Goal: Task Accomplishment & Management: Complete application form

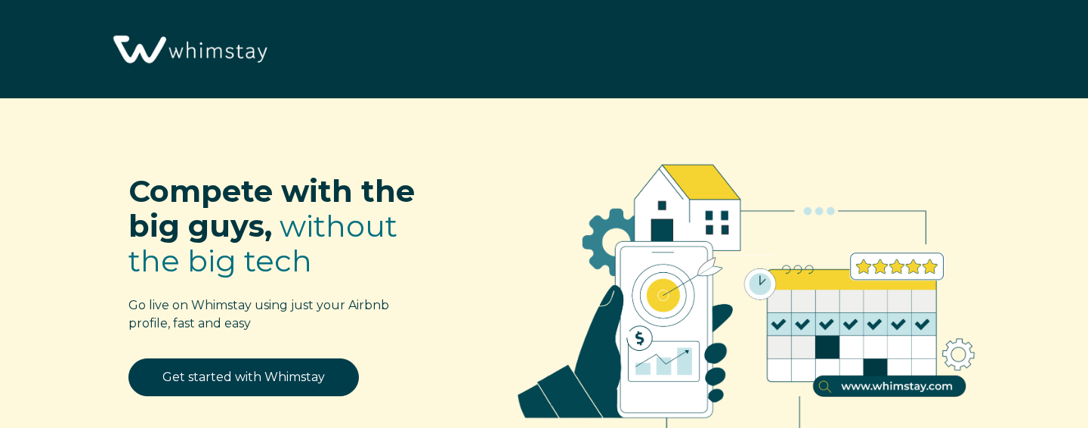
select select "US"
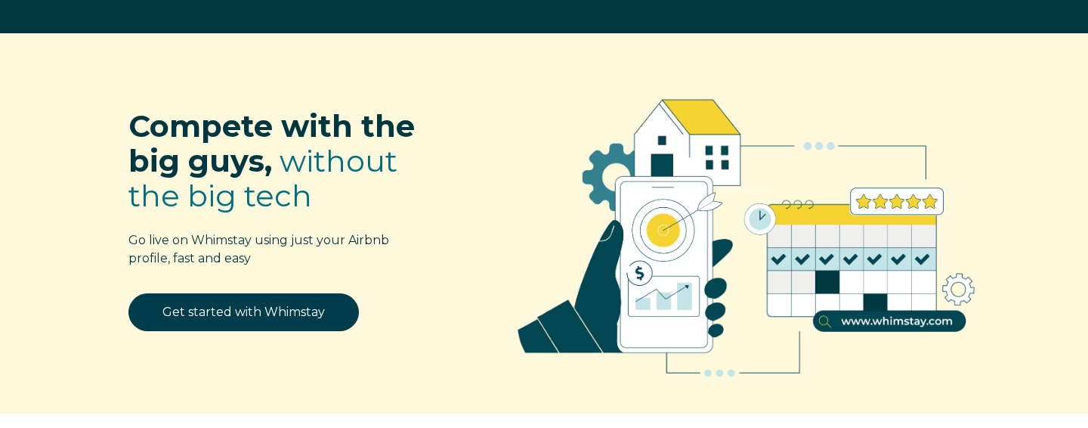
scroll to position [70, 0]
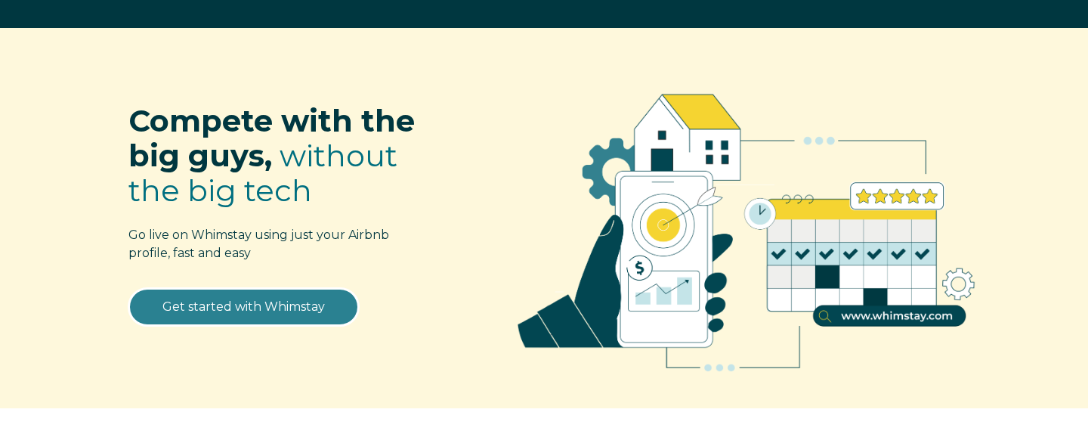
click at [298, 301] on link "Get started with Whimstay" at bounding box center [243, 307] width 230 height 38
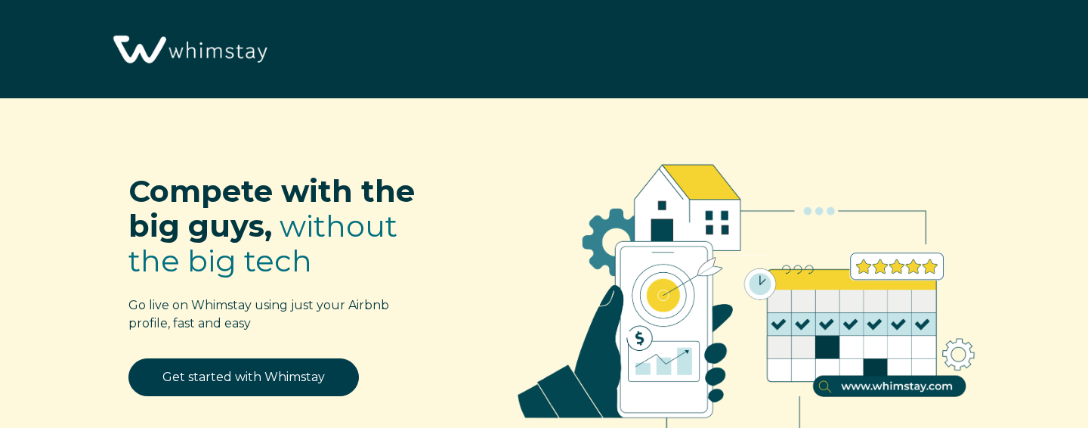
scroll to position [1805, 0]
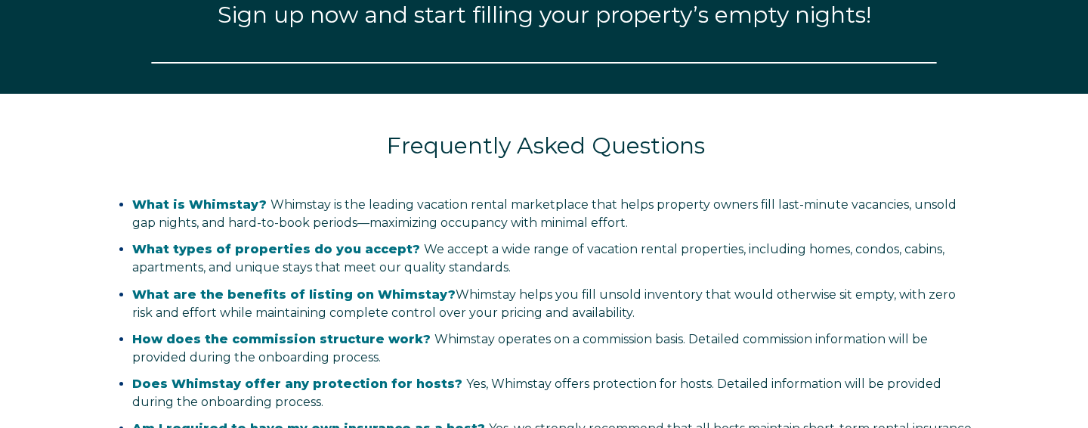
select select "US"
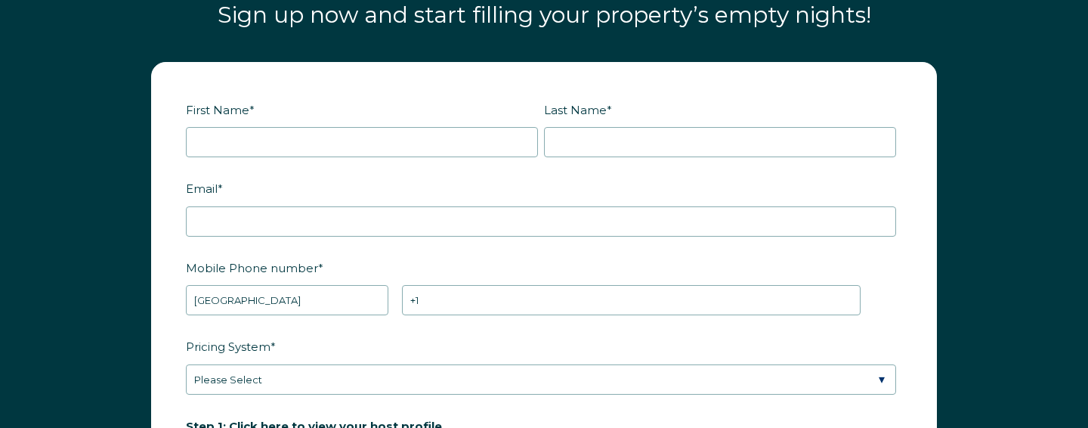
click at [141, 144] on div "First Name * Last Name * RBO Token Company ID Referrer Code Dialer Code SSOB Co…" at bounding box center [544, 413] width 816 height 702
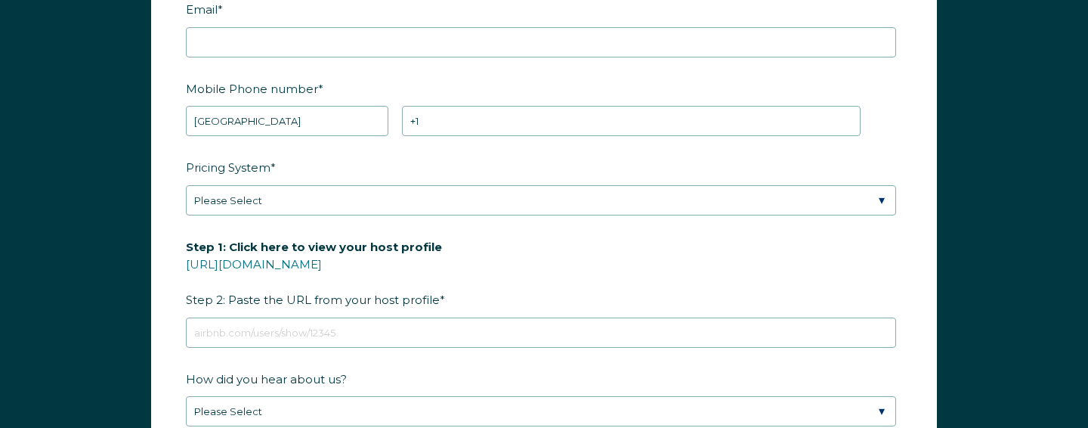
scroll to position [1986, 0]
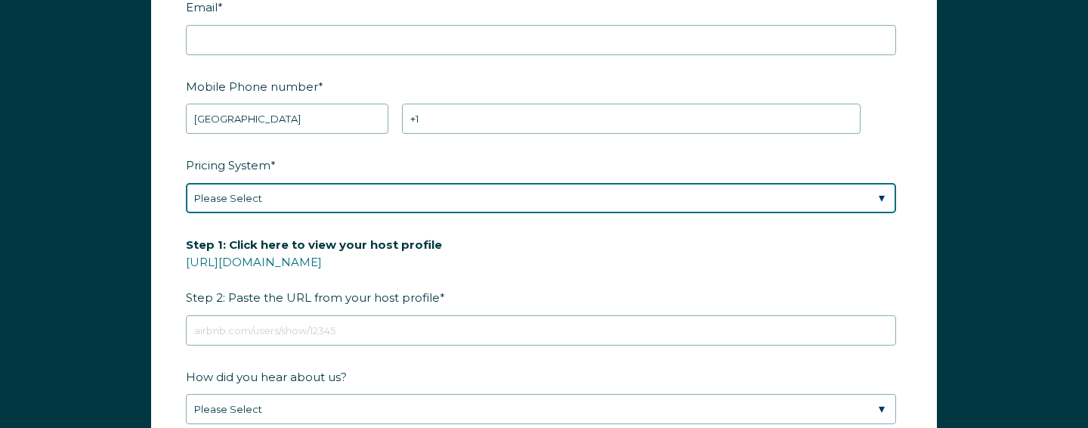
click at [233, 193] on select "Please Select Manual Airbnb Smart Pricing PriceLabs Wheelhouse Beyond Pricing 3…" at bounding box center [541, 198] width 710 height 30
select select "Manual"
click at [186, 183] on select "Please Select Manual Airbnb Smart Pricing PriceLabs Wheelhouse Beyond Pricing 3…" at bounding box center [541, 198] width 710 height 30
click at [238, 191] on select "Please Select Manual Airbnb Smart Pricing PriceLabs Wheelhouse Beyond Pricing 3…" at bounding box center [541, 198] width 710 height 30
click at [186, 183] on select "Please Select Manual Airbnb Smart Pricing PriceLabs Wheelhouse Beyond Pricing 3…" at bounding box center [541, 198] width 710 height 30
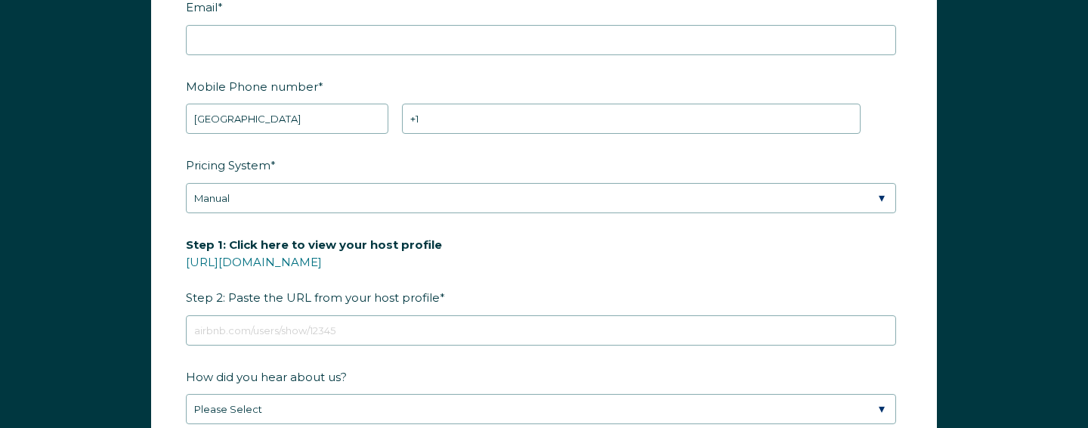
click at [157, 193] on form "First Name * Last Name * RBO Token Company ID Referrer Code Dialer Code SSOB Co…" at bounding box center [544, 231] width 784 height 700
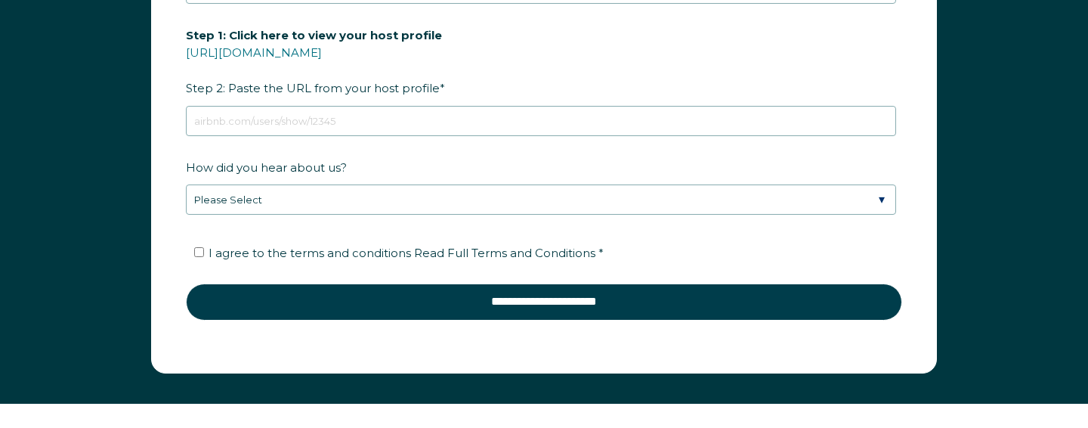
scroll to position [2197, 0]
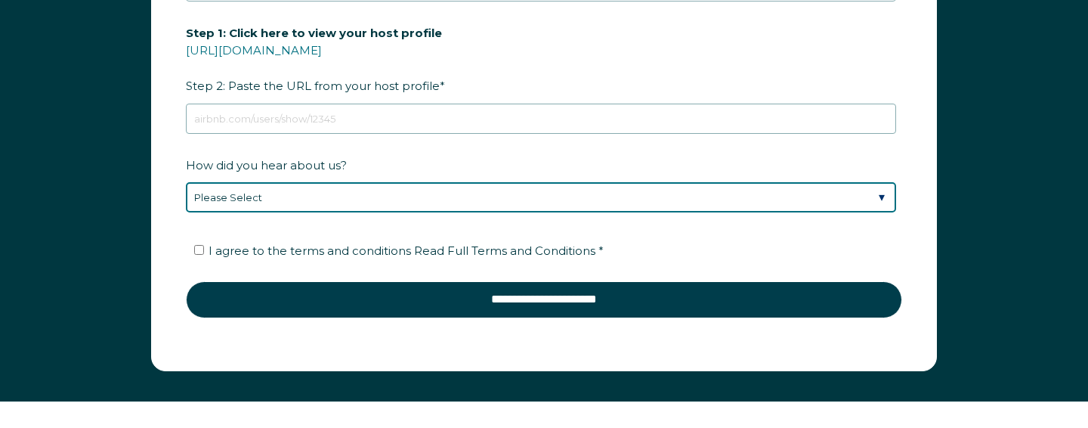
click at [217, 190] on select "Please Select Discovered Whimstay at an event or conference Found Whimstay thro…" at bounding box center [541, 197] width 710 height 30
select select "Social Media"
click at [186, 182] on select "Please Select Discovered Whimstay at an event or conference Found Whimstay thro…" at bounding box center [541, 197] width 710 height 30
